Goal: Task Accomplishment & Management: Complete application form

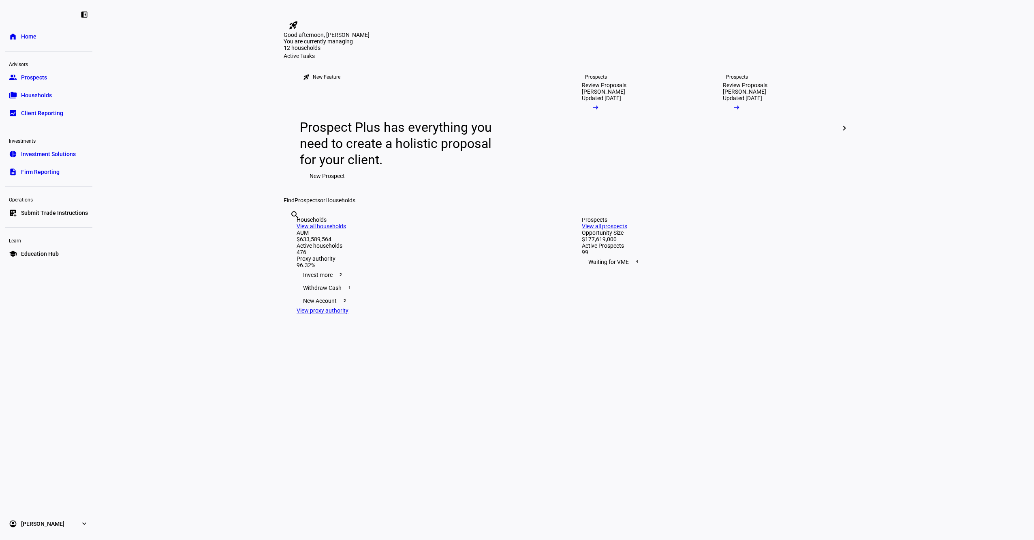
click at [51, 212] on span "Submit Trade Instructions" at bounding box center [54, 213] width 67 height 8
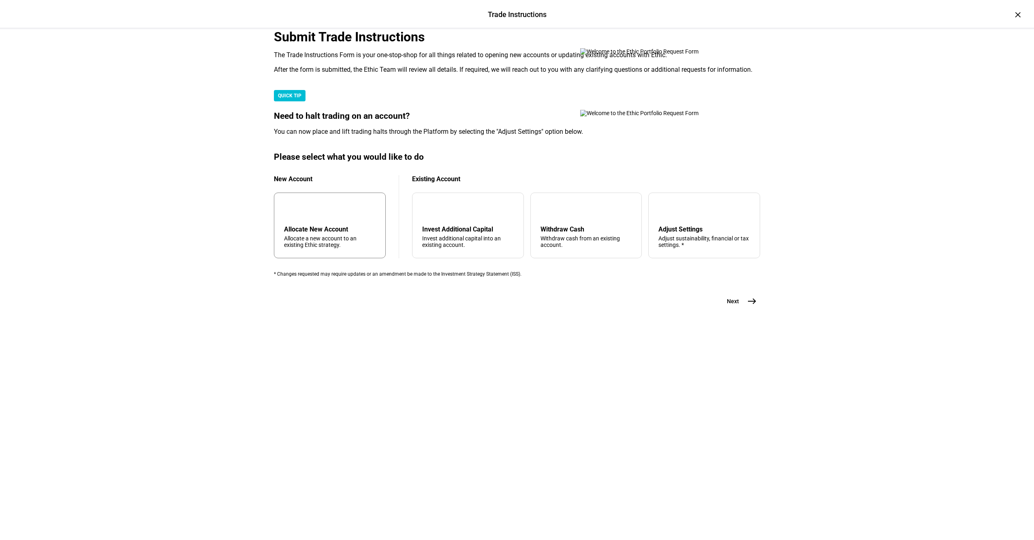
click at [361, 248] on div "Allocate New Account Allocate a new account to an existing Ethic strategy." at bounding box center [330, 236] width 92 height 23
click at [753, 306] on mat-icon "east" at bounding box center [752, 301] width 10 height 10
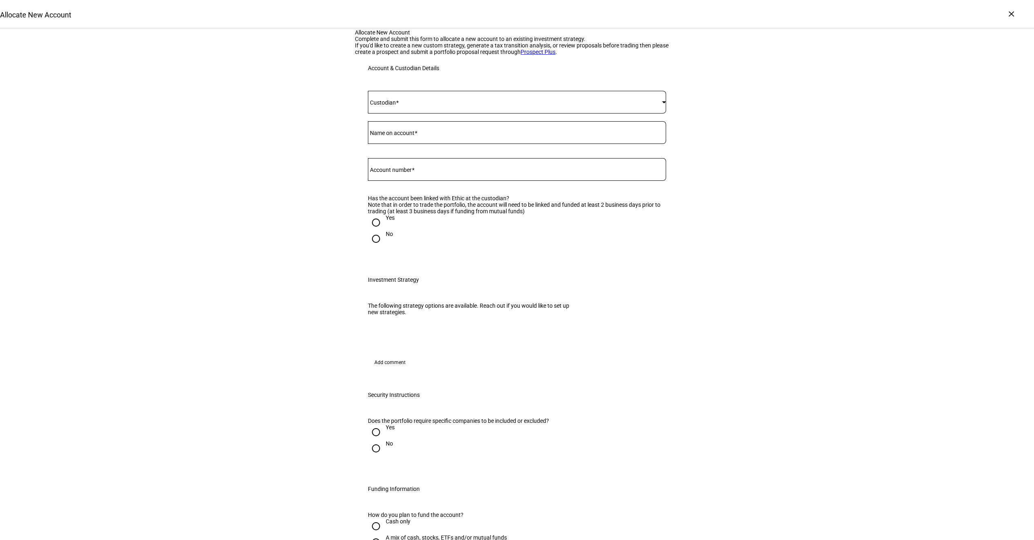
click at [418, 105] on span at bounding box center [515, 102] width 294 height 6
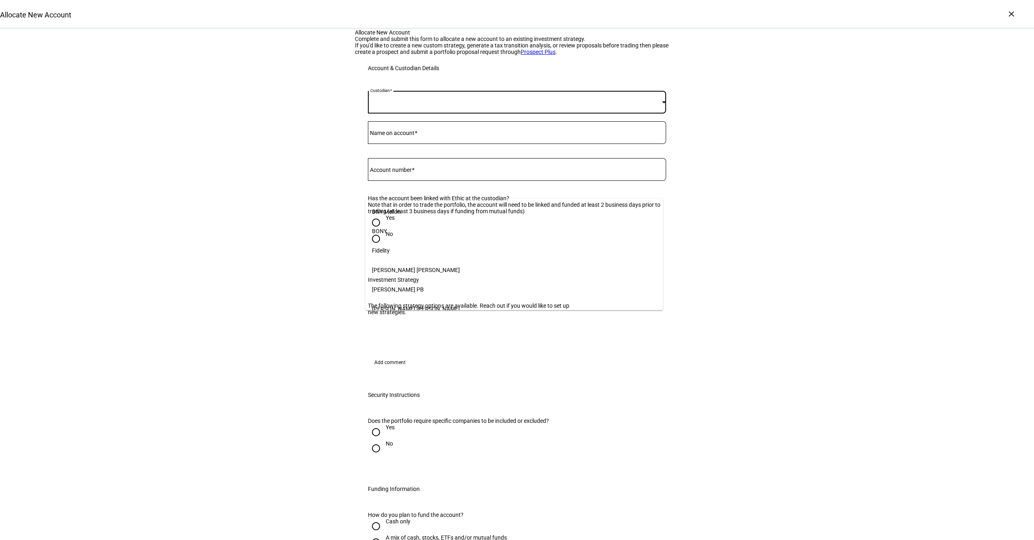
click at [423, 248] on mat-option "Fidelity" at bounding box center [513, 250] width 297 height 19
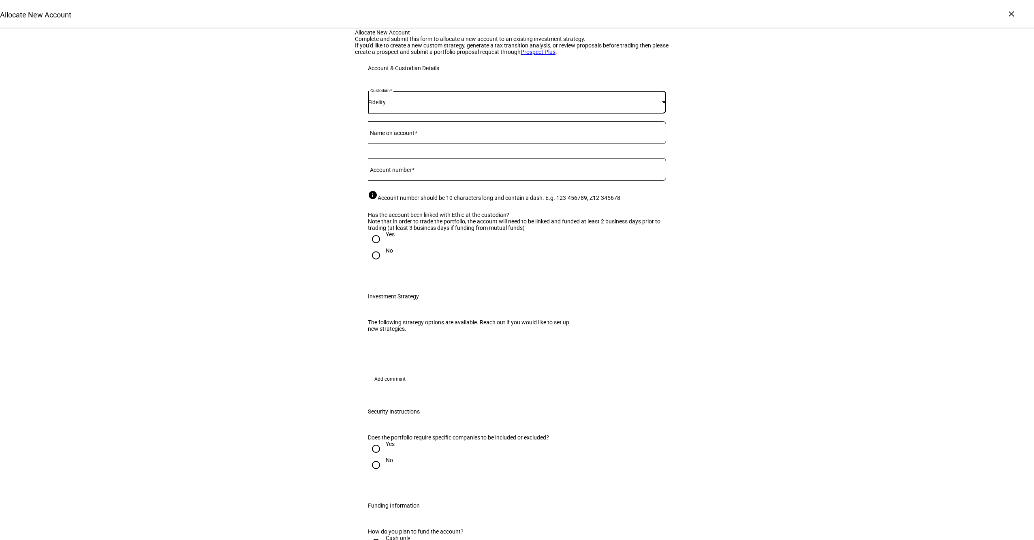
click at [396, 136] on mat-label "Name on account" at bounding box center [392, 133] width 45 height 6
click at [396, 134] on input "Name on account" at bounding box center [517, 131] width 298 height 6
click at [396, 144] on div at bounding box center [517, 132] width 298 height 23
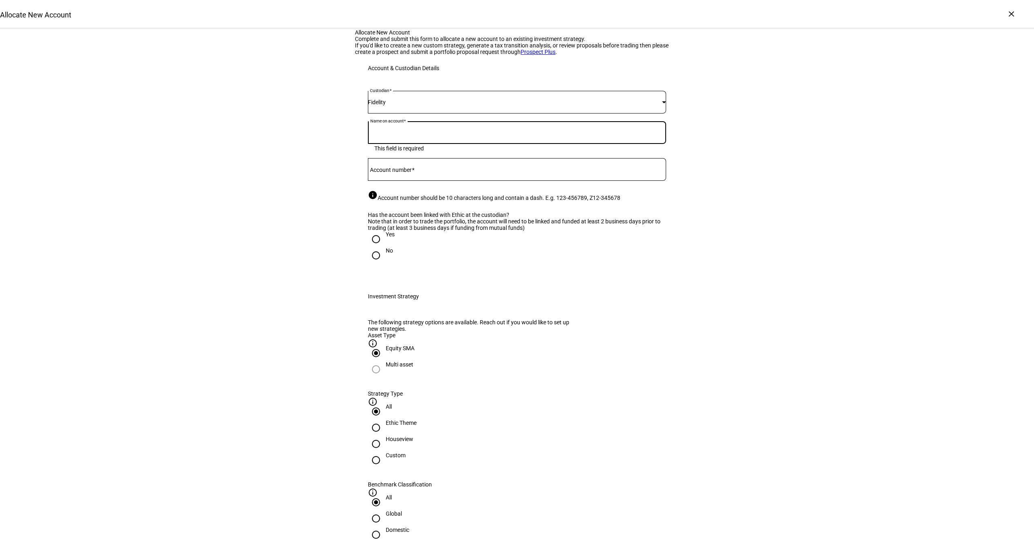
type input "c"
type input "[PERSON_NAME] and [PERSON_NAME]"
click at [406, 181] on div at bounding box center [517, 169] width 298 height 23
paste input "655244260"
click at [382, 171] on input "655244260" at bounding box center [517, 168] width 298 height 6
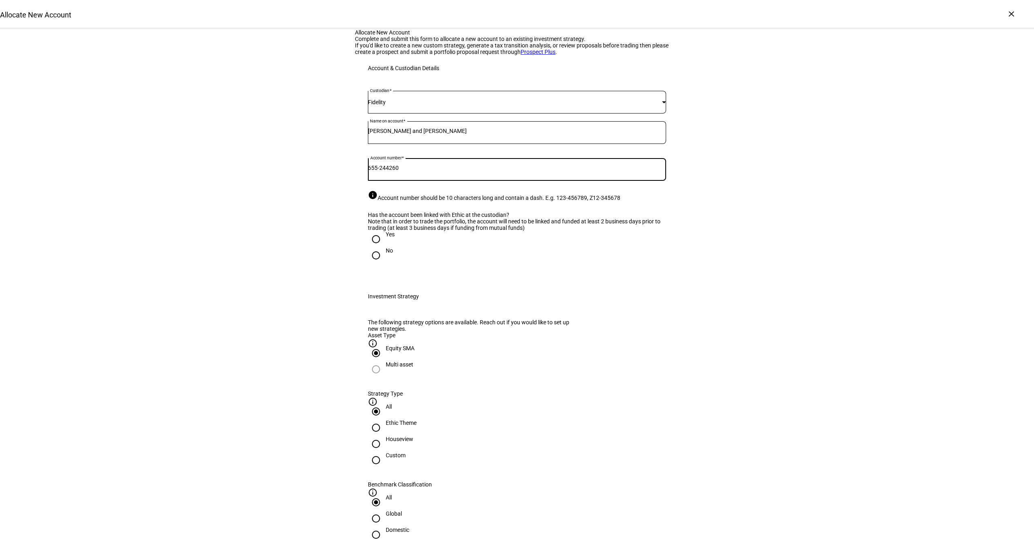
type input "655-244260"
click at [374, 247] on input "Yes" at bounding box center [376, 239] width 16 height 16
radio input "true"
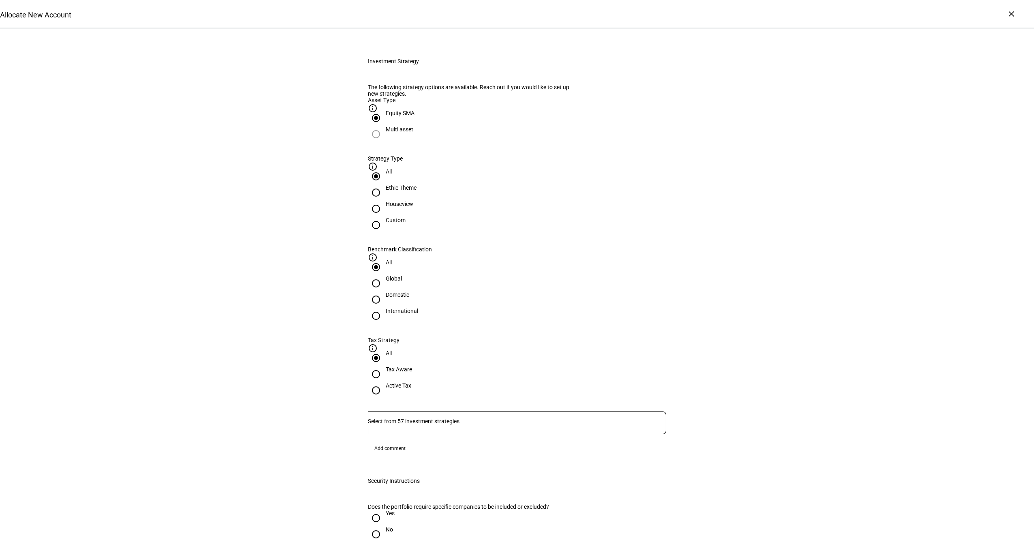
scroll to position [239, 0]
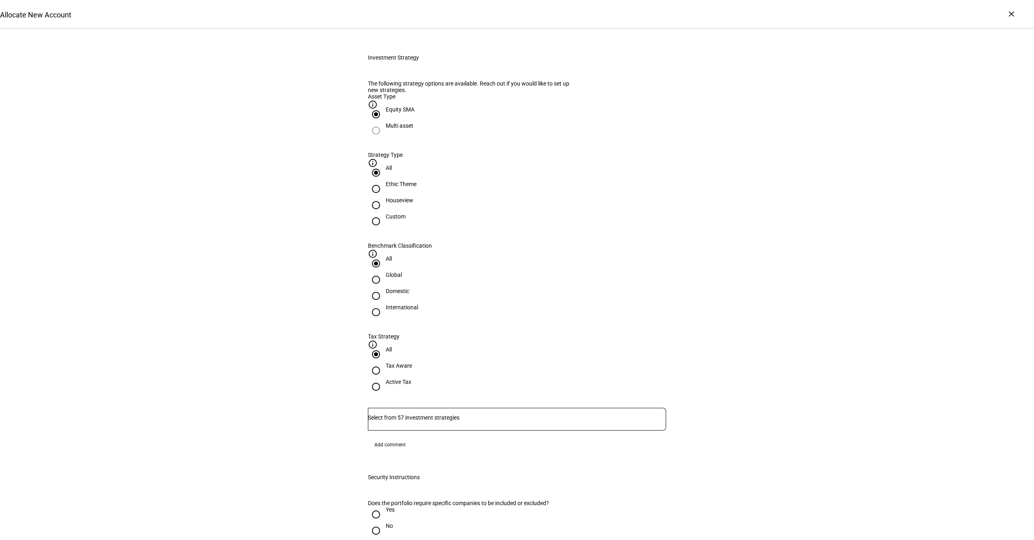
drag, startPoint x: 475, startPoint y: 274, endPoint x: 526, endPoint y: 278, distance: 51.6
click at [413, 203] on div "Houseview" at bounding box center [400, 200] width 28 height 6
click at [384, 213] on input "Houseview" at bounding box center [376, 205] width 16 height 16
radio input "true"
click at [409, 288] on div "Domestic" at bounding box center [398, 291] width 24 height 6
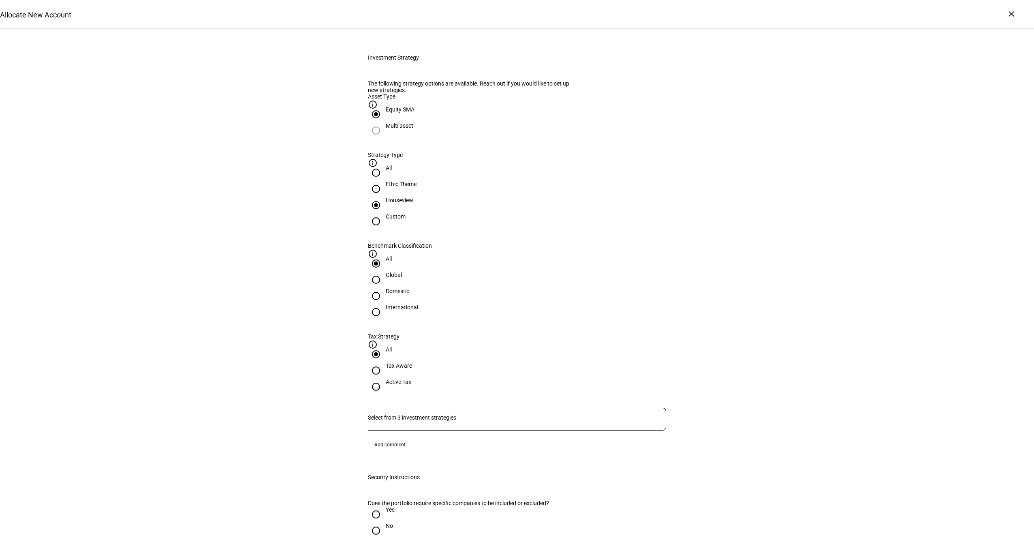
click at [384, 288] on input "Domestic" at bounding box center [376, 296] width 16 height 16
radio input "true"
click at [411, 378] on div "Active Tax" at bounding box center [399, 381] width 26 height 6
click at [384, 378] on input "Active Tax" at bounding box center [376, 386] width 16 height 16
radio input "true"
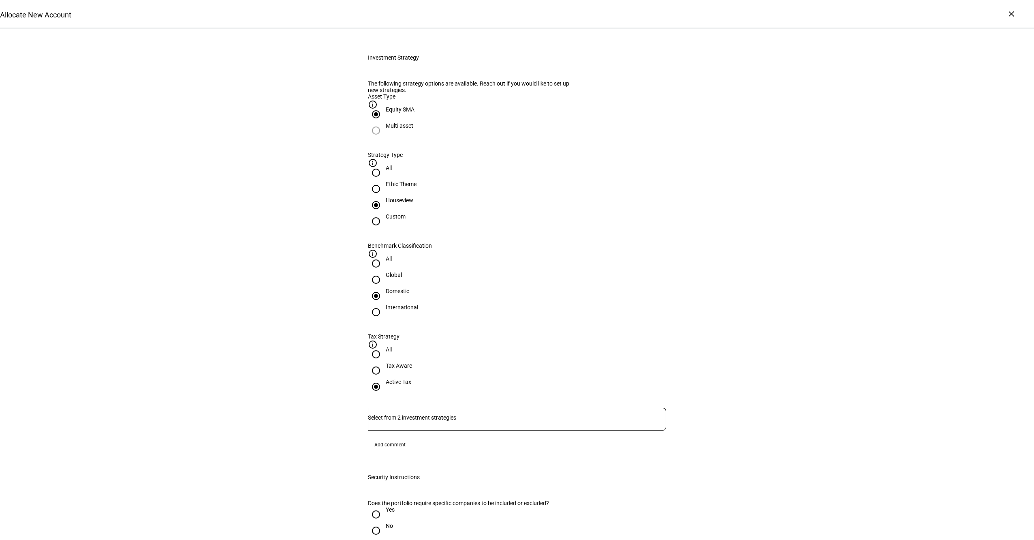
click at [499, 414] on input "Number" at bounding box center [517, 417] width 298 height 6
click at [470, 366] on span "Corient - Active Tax Strategy - IVV" at bounding box center [421, 368] width 98 height 10
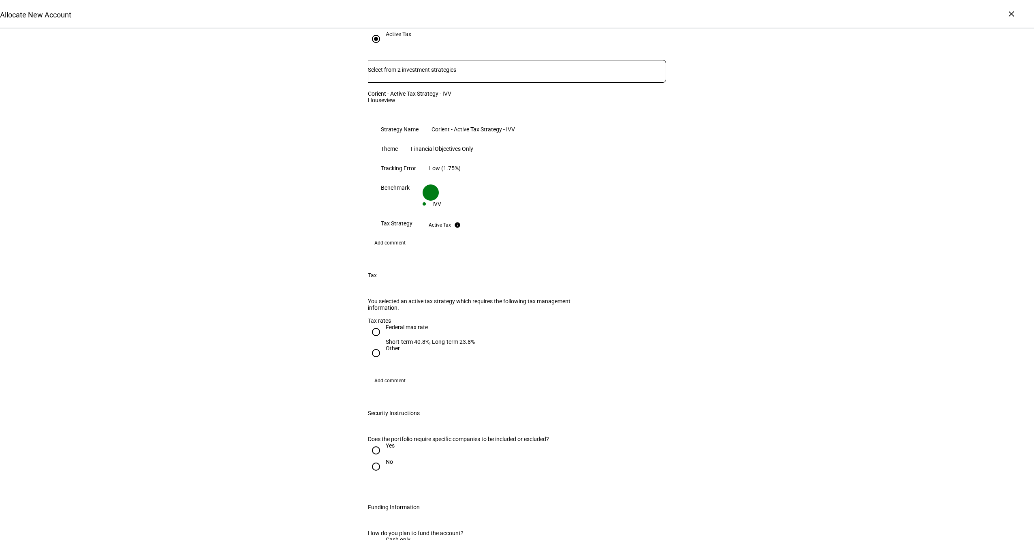
scroll to position [616, 0]
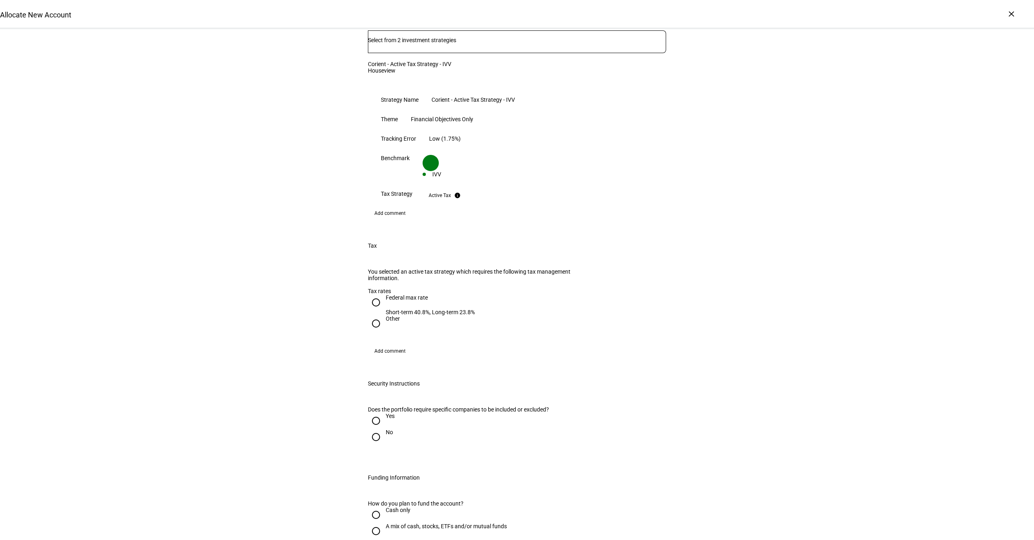
click at [393, 294] on div "Federal max rate" at bounding box center [430, 297] width 89 height 6
click at [384, 294] on input "Federal max rate Short-term 40.8%, Long-term 23.8%" at bounding box center [376, 302] width 16 height 16
radio input "true"
click at [380, 427] on div at bounding box center [375, 436] width 19 height 19
radio input "true"
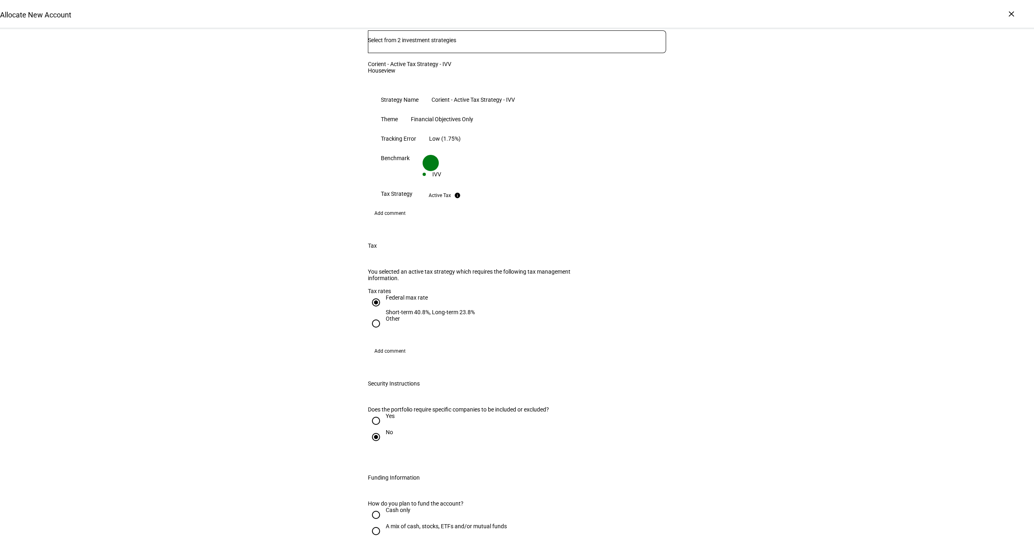
click at [415, 523] on div "A mix of cash, stocks, ETFs and/or mutual funds" at bounding box center [446, 526] width 121 height 6
click at [384, 523] on input "A mix of cash, stocks, ETFs and/or mutual funds" at bounding box center [376, 531] width 16 height 16
radio input "true"
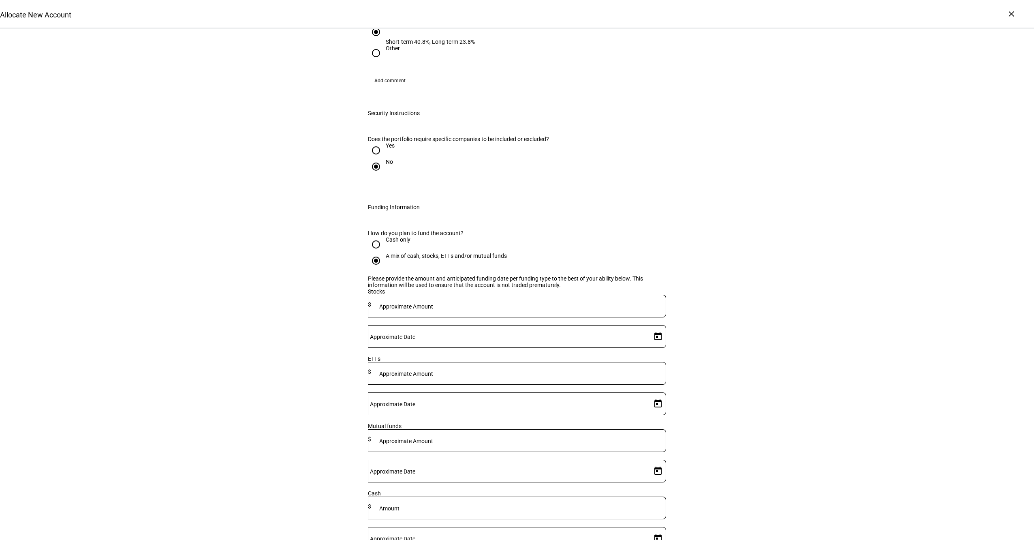
scroll to position [1092, 0]
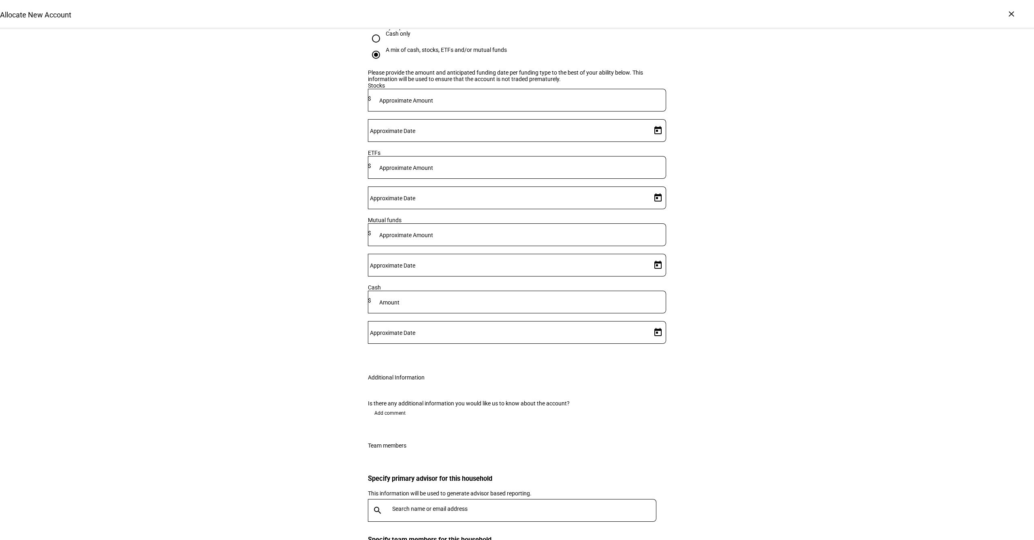
click at [486, 89] on div at bounding box center [518, 100] width 295 height 23
type input "250,000"
click at [653, 121] on span "Open calendar" at bounding box center [657, 130] width 19 height 19
click at [634, 168] on span "4" at bounding box center [637, 165] width 15 height 15
type input "[DATE]"
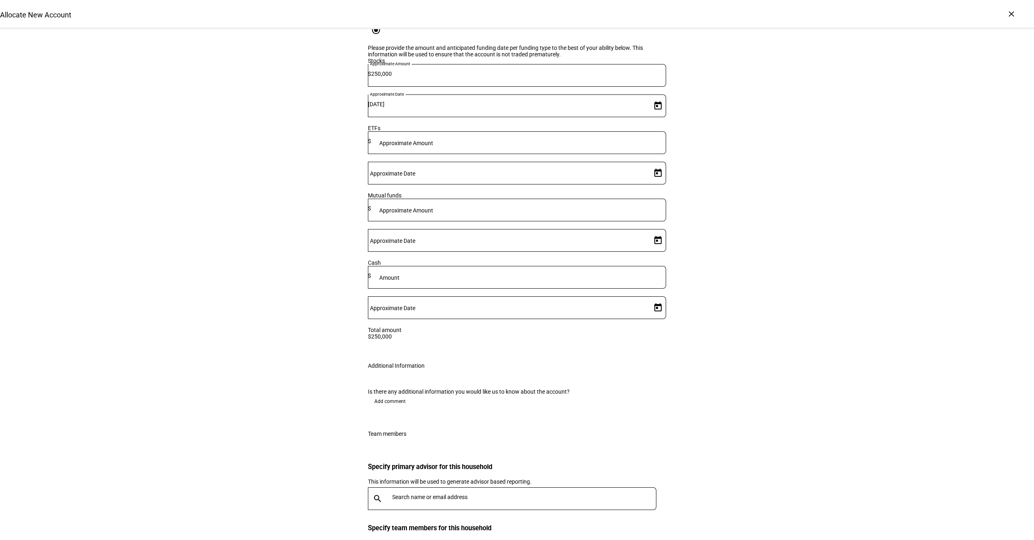
scroll to position [1127, 0]
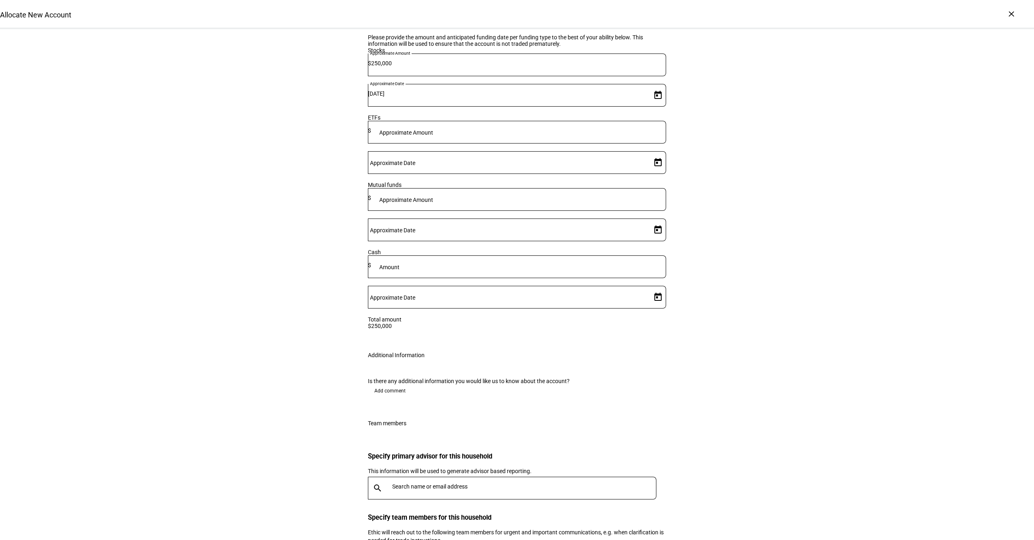
click at [466, 483] on input "text" at bounding box center [525, 486] width 267 height 6
type input "[PERSON_NAME]"
click at [415, 398] on div "[PERSON_NAME][EMAIL_ADDRESS][PERSON_NAME][DOMAIN_NAME]" at bounding box center [483, 401] width 177 height 8
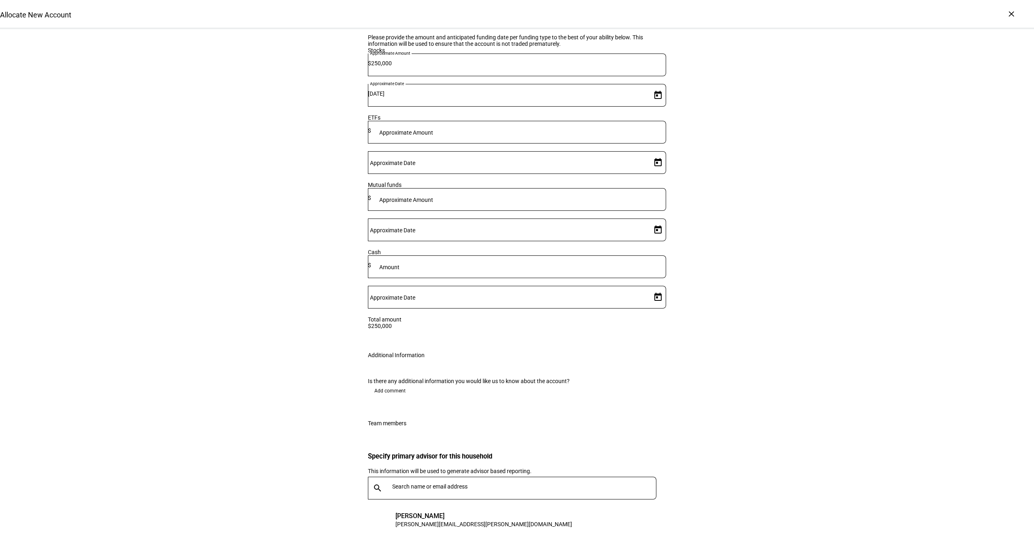
type input "s"
type input "a"
type input "sab"
click at [422, 497] on div "[PERSON_NAME]" at bounding box center [483, 493] width 177 height 8
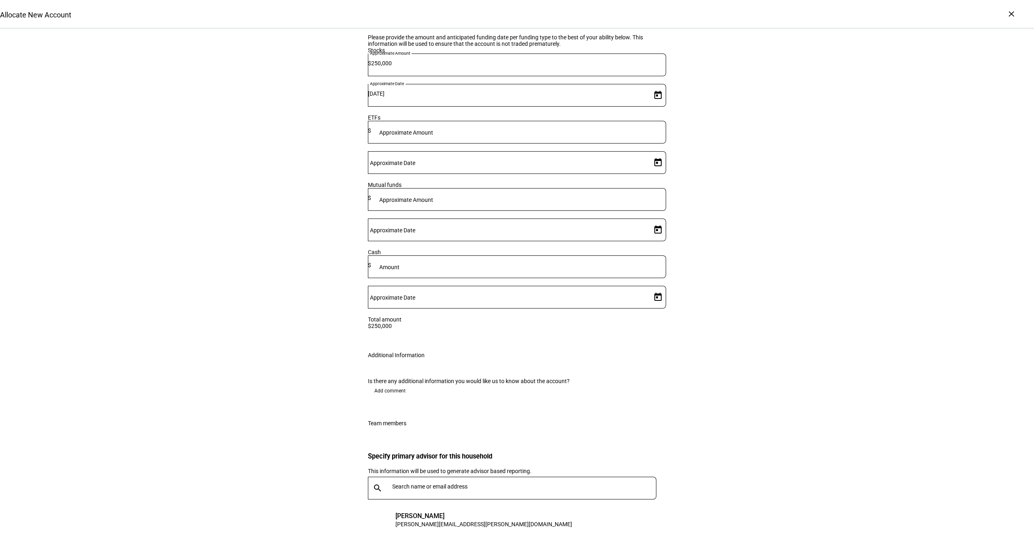
scroll to position [1179, 0]
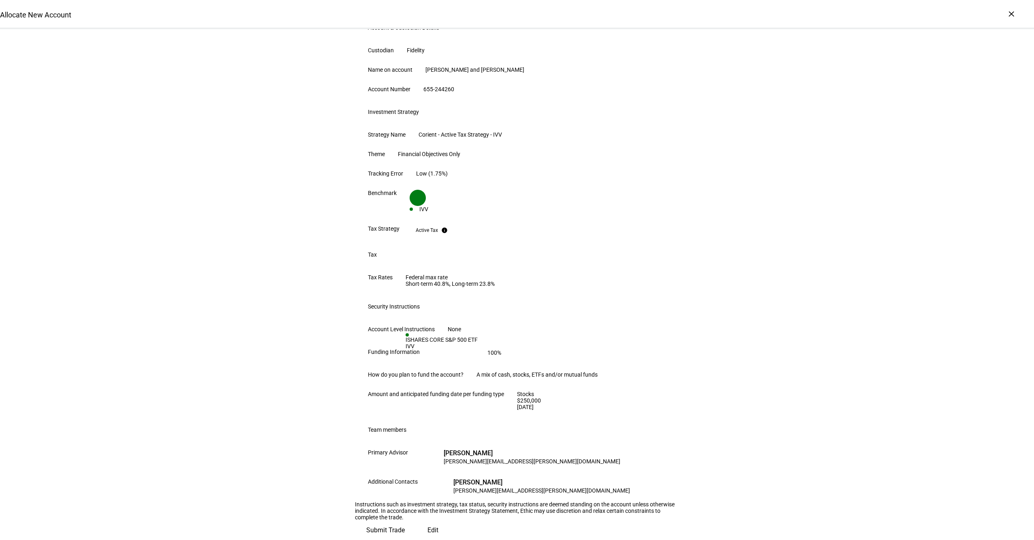
scroll to position [254, 0]
click at [405, 520] on span "Submit Trade" at bounding box center [385, 529] width 38 height 19
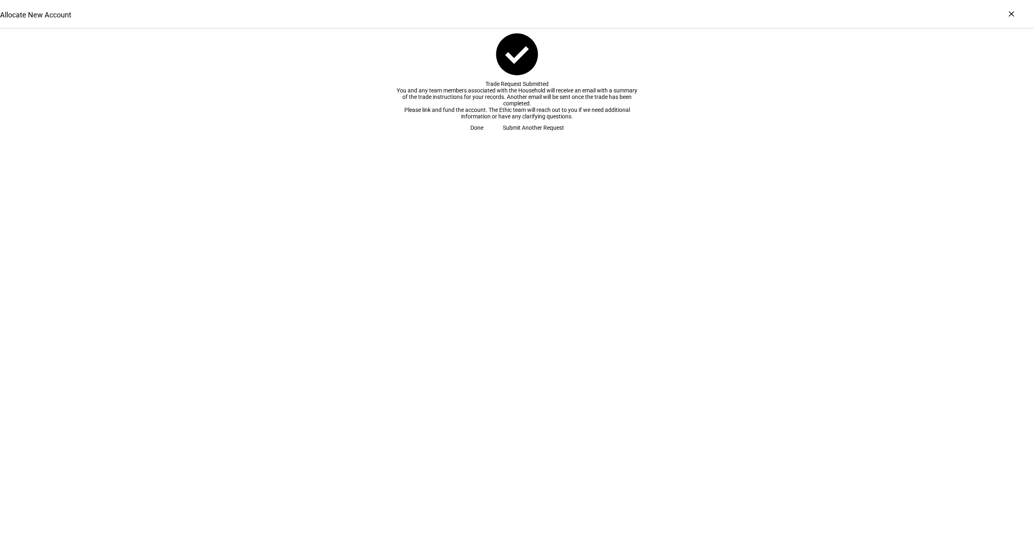
click at [483, 136] on span "Done" at bounding box center [476, 128] width 13 height 16
